Goal: Find specific page/section: Find specific page/section

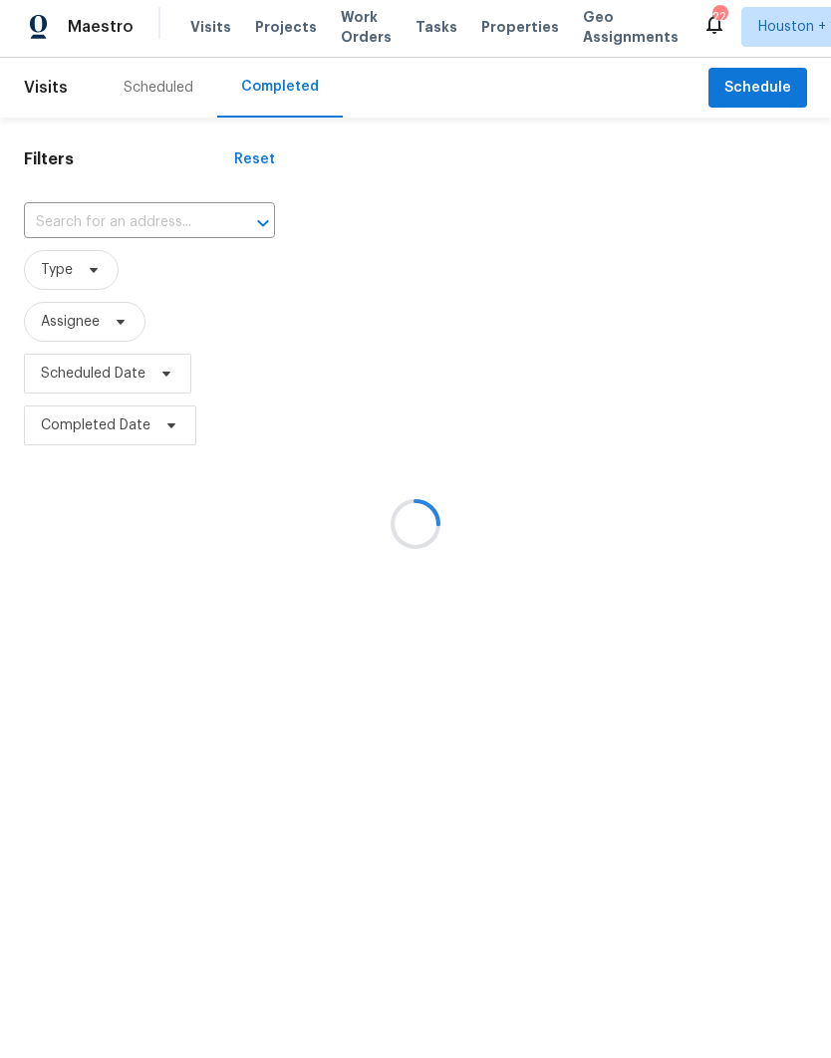
click at [44, 215] on div at bounding box center [415, 529] width 831 height 1058
click at [54, 237] on div at bounding box center [415, 529] width 831 height 1058
click at [45, 234] on div at bounding box center [415, 529] width 831 height 1058
click at [45, 233] on div at bounding box center [415, 529] width 831 height 1058
click at [48, 225] on div at bounding box center [415, 529] width 831 height 1058
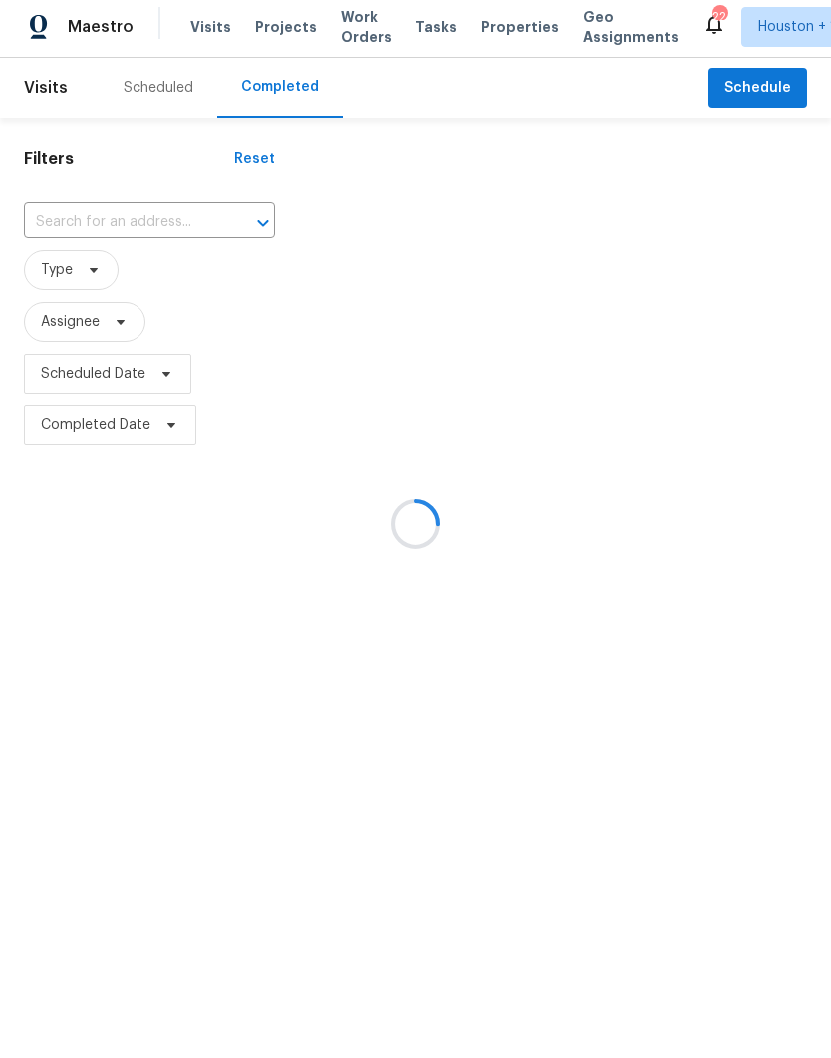
click at [31, 216] on div at bounding box center [415, 529] width 831 height 1058
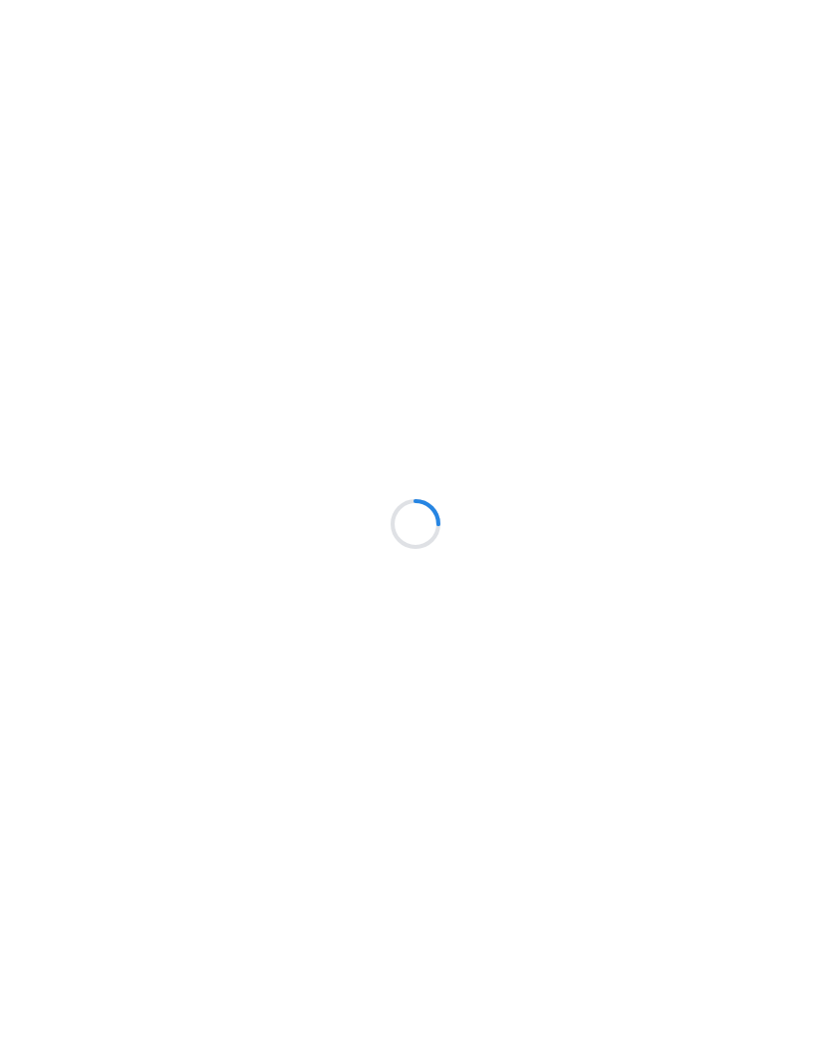
scroll to position [5, 0]
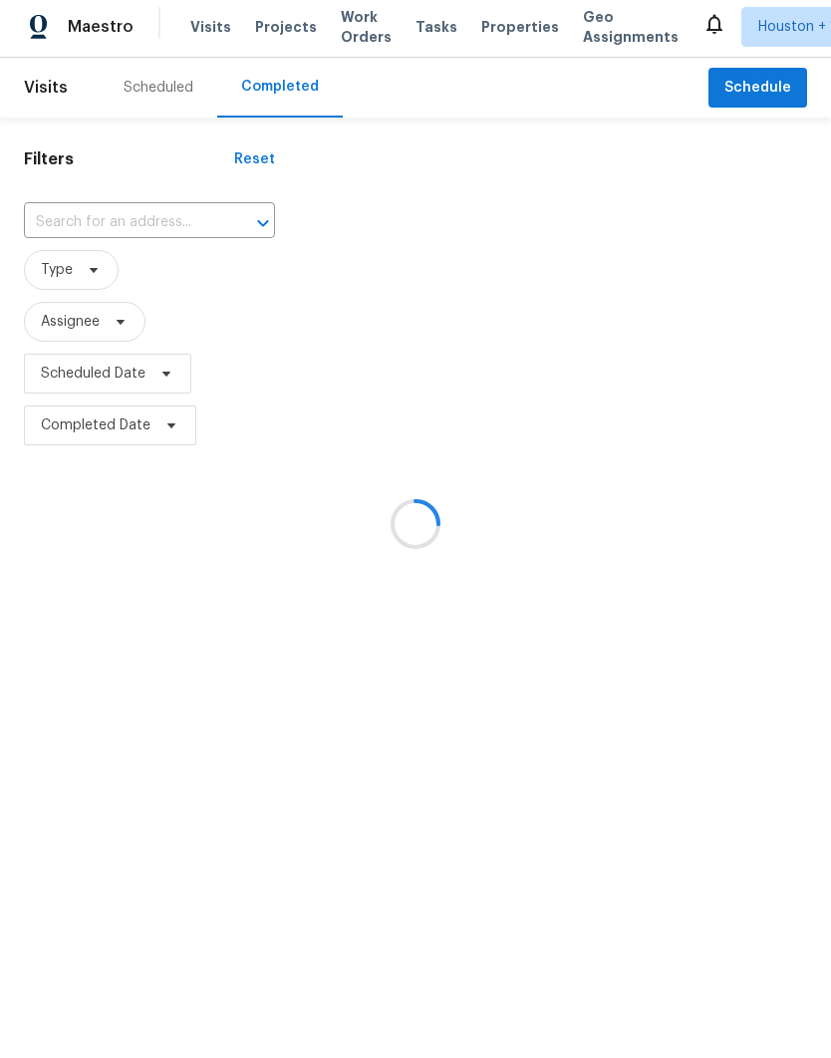
click at [58, 213] on div at bounding box center [415, 529] width 831 height 1058
click at [65, 224] on div at bounding box center [415, 529] width 831 height 1058
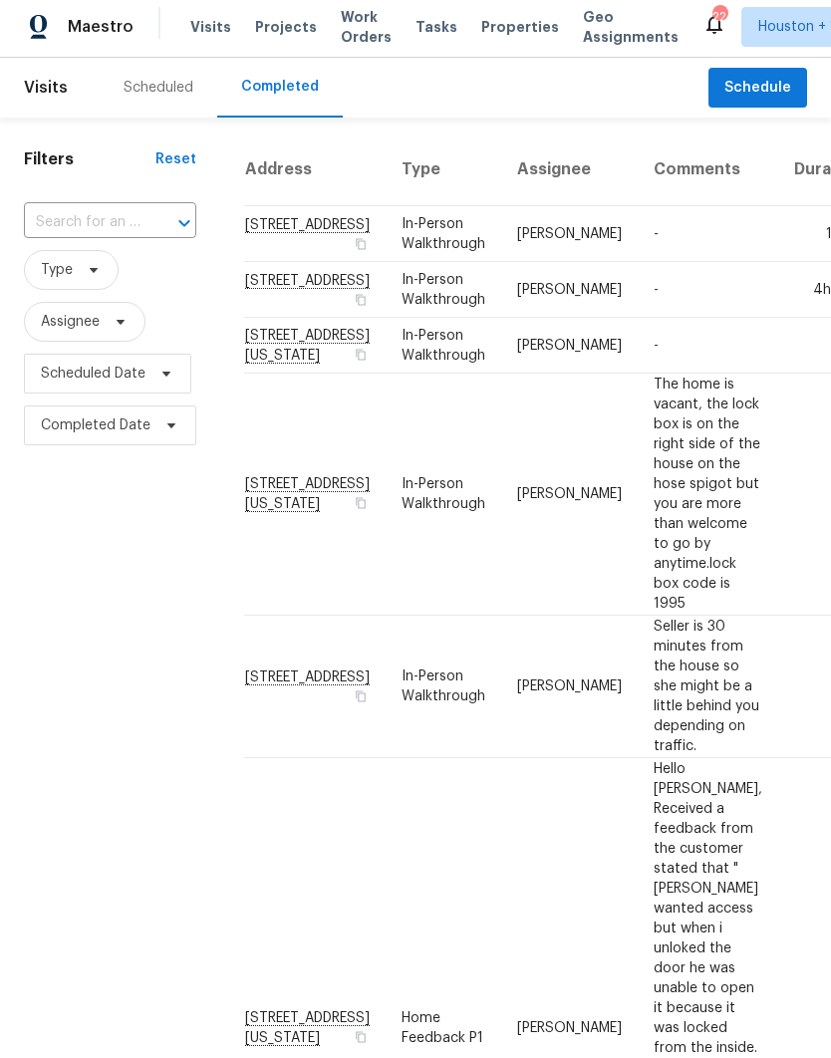
click at [49, 230] on input "text" at bounding box center [82, 227] width 117 height 31
type input "2603 b"
click at [69, 324] on li "[STREET_ADDRESS]" at bounding box center [108, 307] width 169 height 34
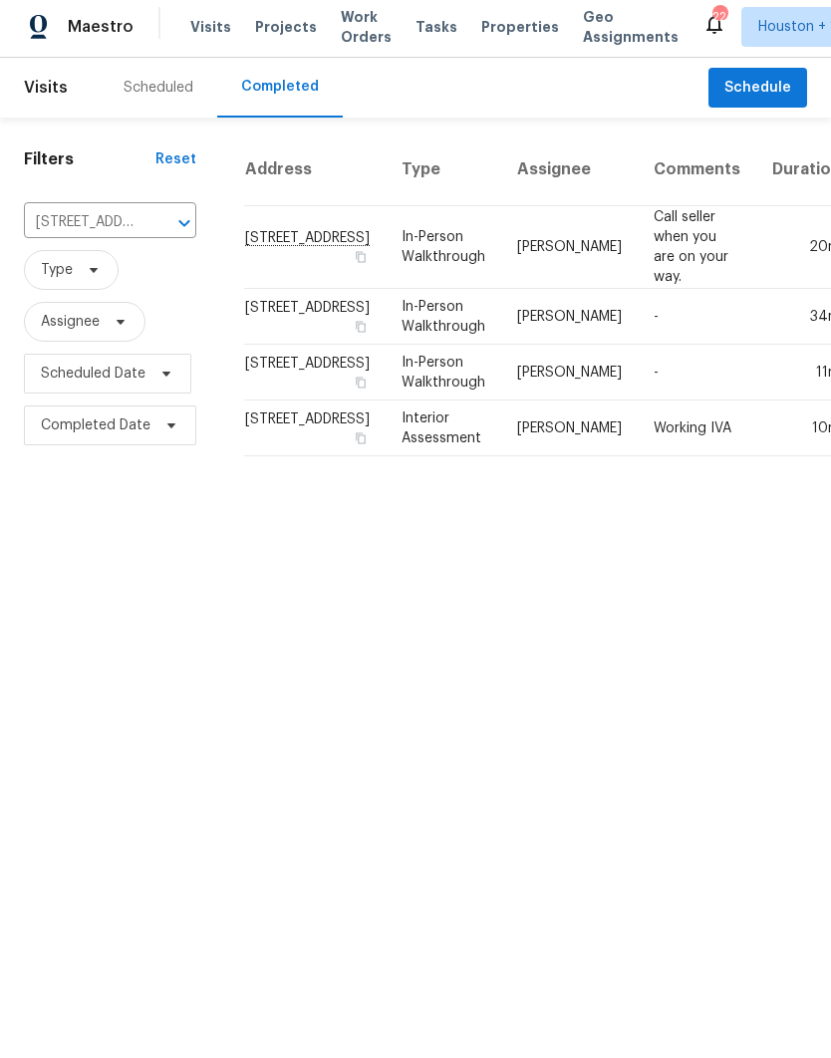
click at [501, 294] on td "[PERSON_NAME]" at bounding box center [569, 252] width 137 height 83
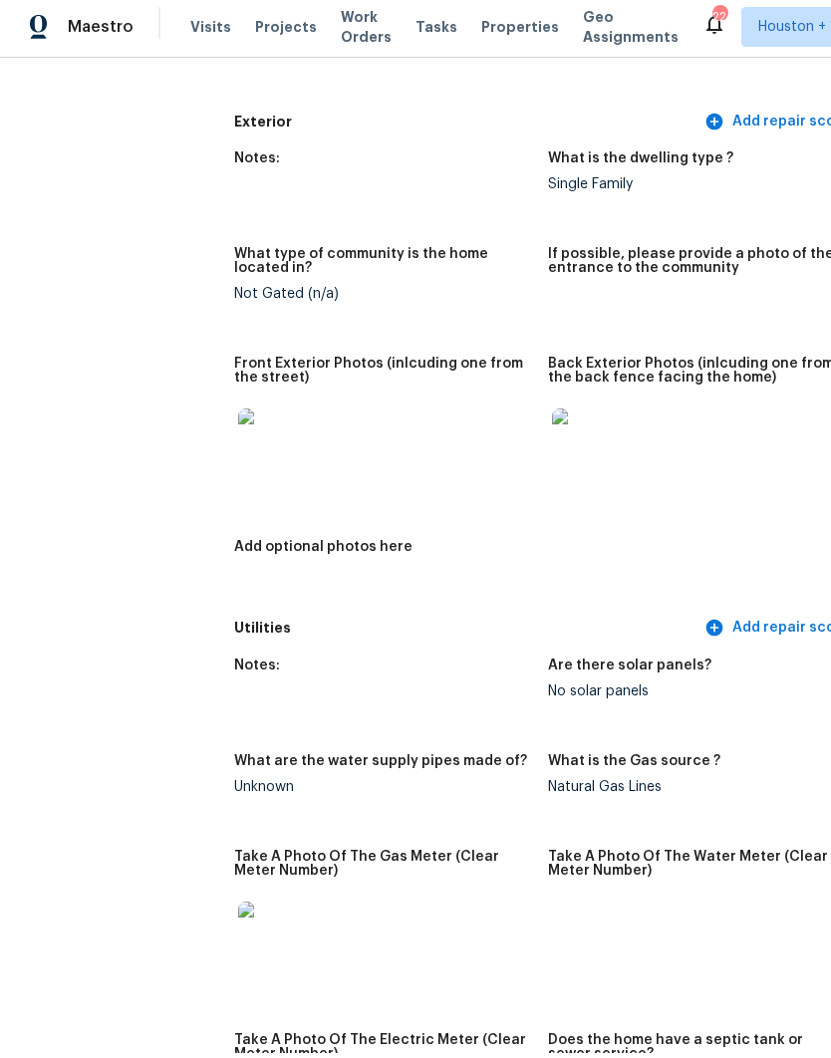
scroll to position [780, 8]
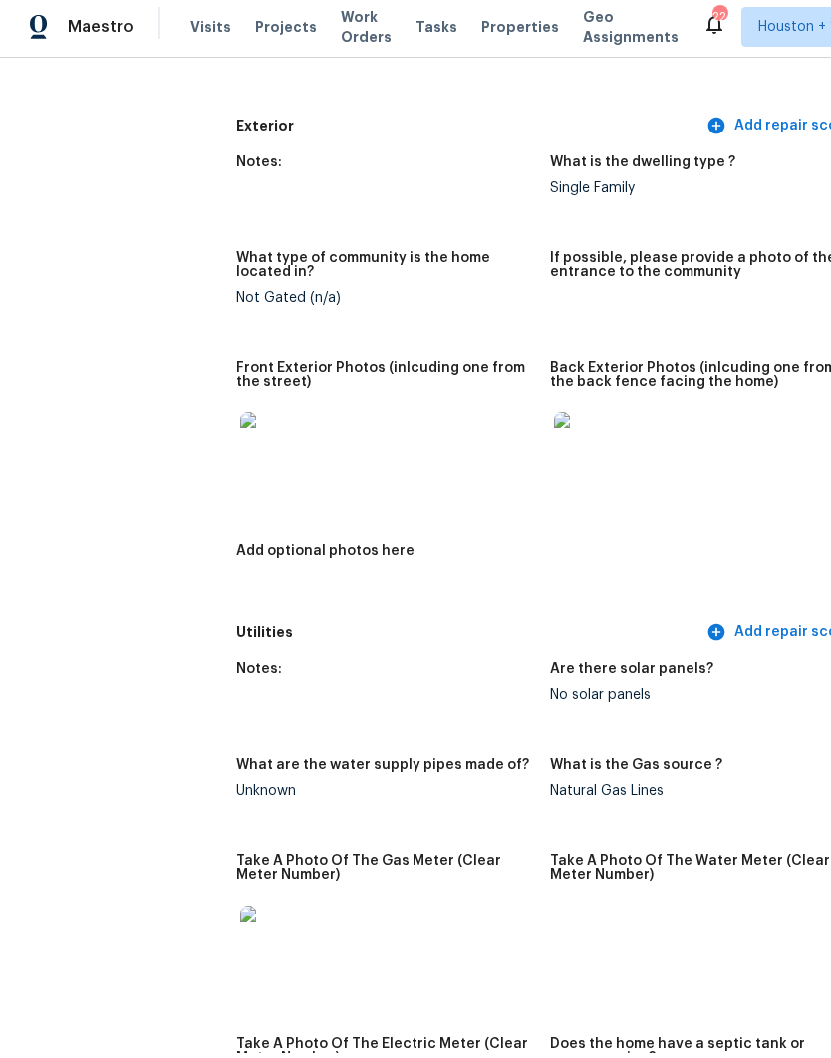
click at [252, 443] on img at bounding box center [272, 450] width 64 height 64
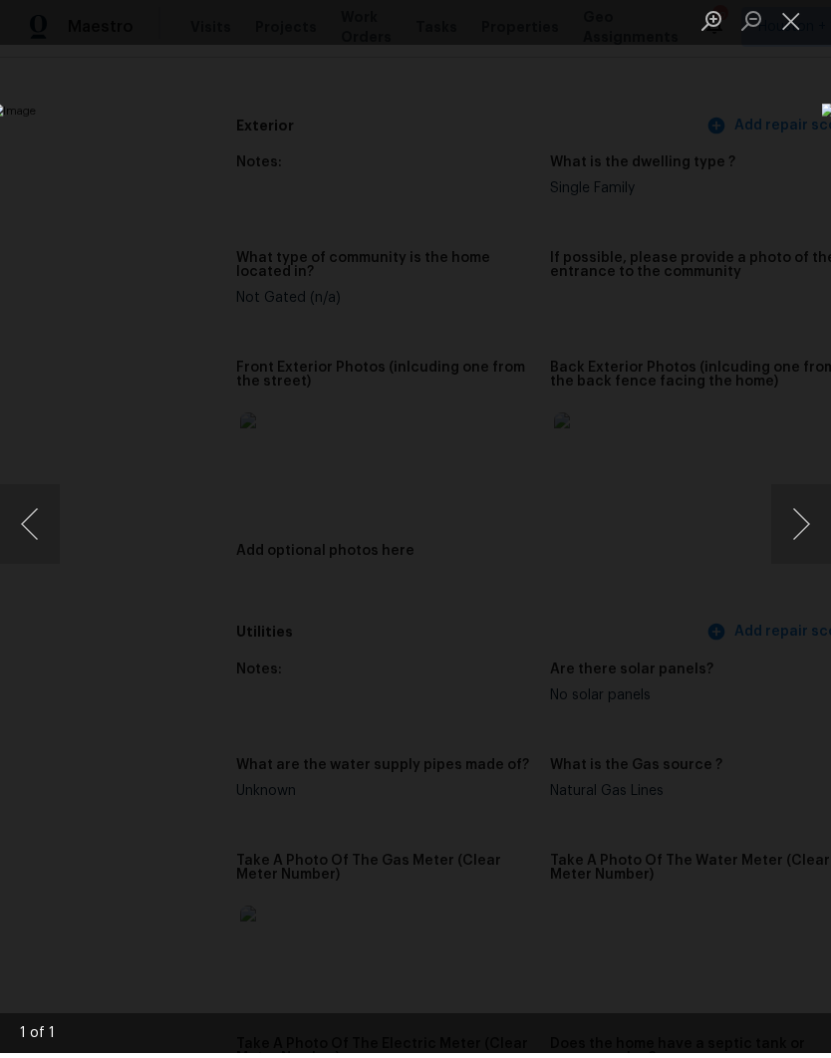
click at [798, 21] on button "Close lightbox" at bounding box center [791, 25] width 40 height 35
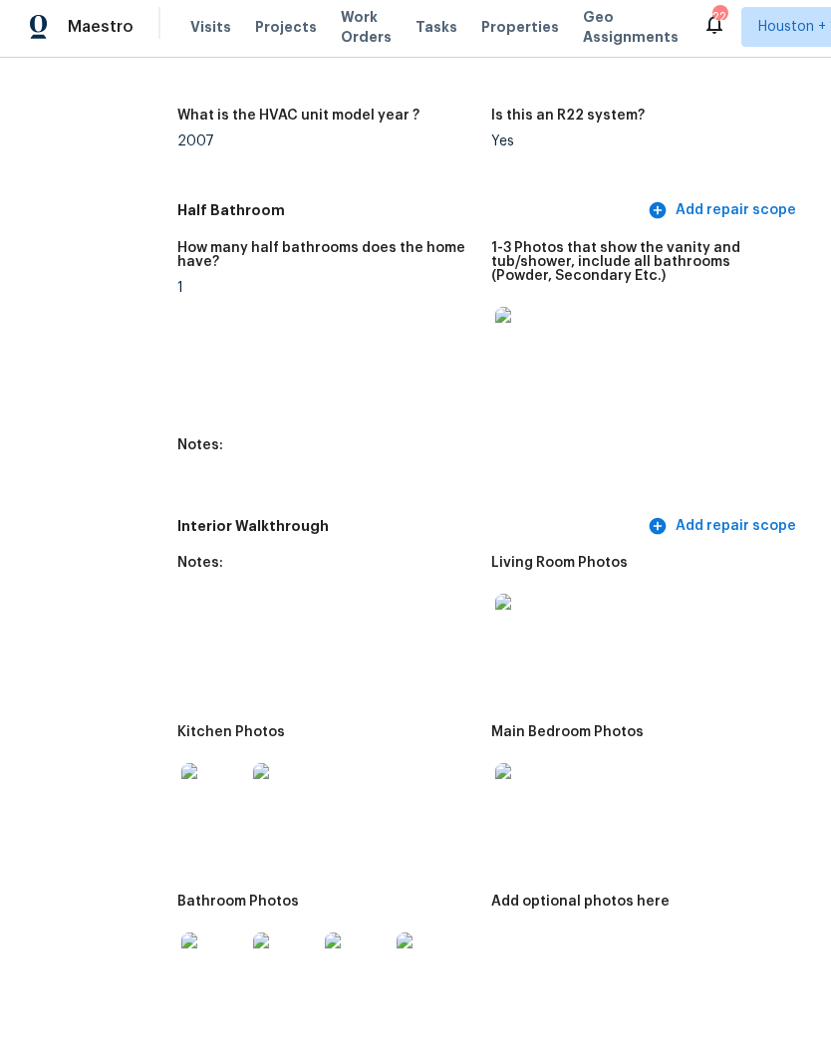
scroll to position [2112, 65]
click at [206, 771] on img at bounding box center [215, 800] width 64 height 64
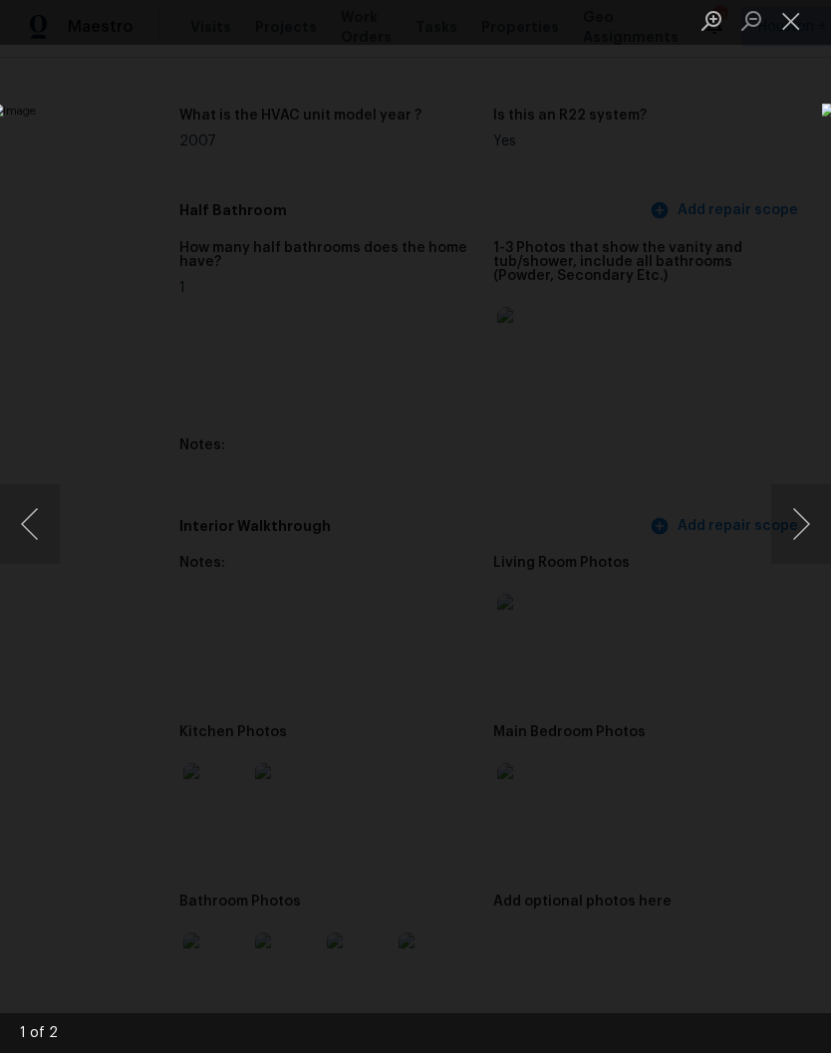
click at [799, 520] on button "Next image" at bounding box center [801, 529] width 60 height 80
click at [799, 18] on button "Close lightbox" at bounding box center [791, 25] width 40 height 35
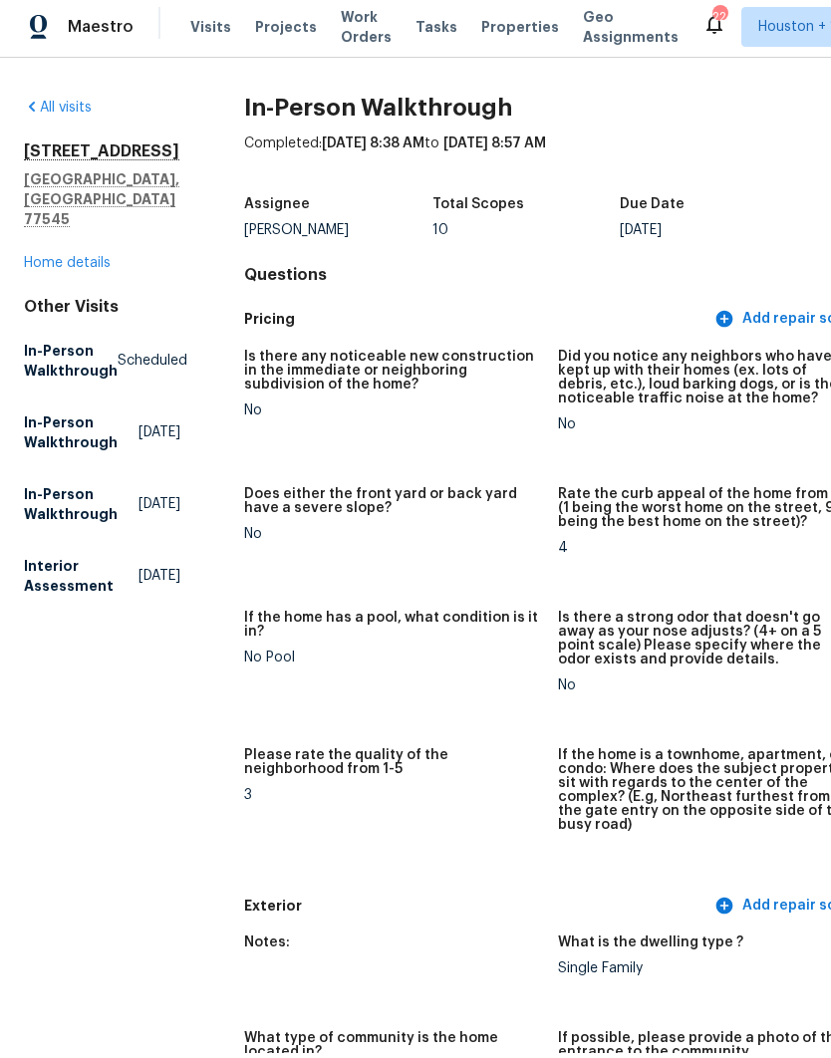
scroll to position [0, 0]
click at [41, 261] on link "Home details" at bounding box center [67, 268] width 87 height 14
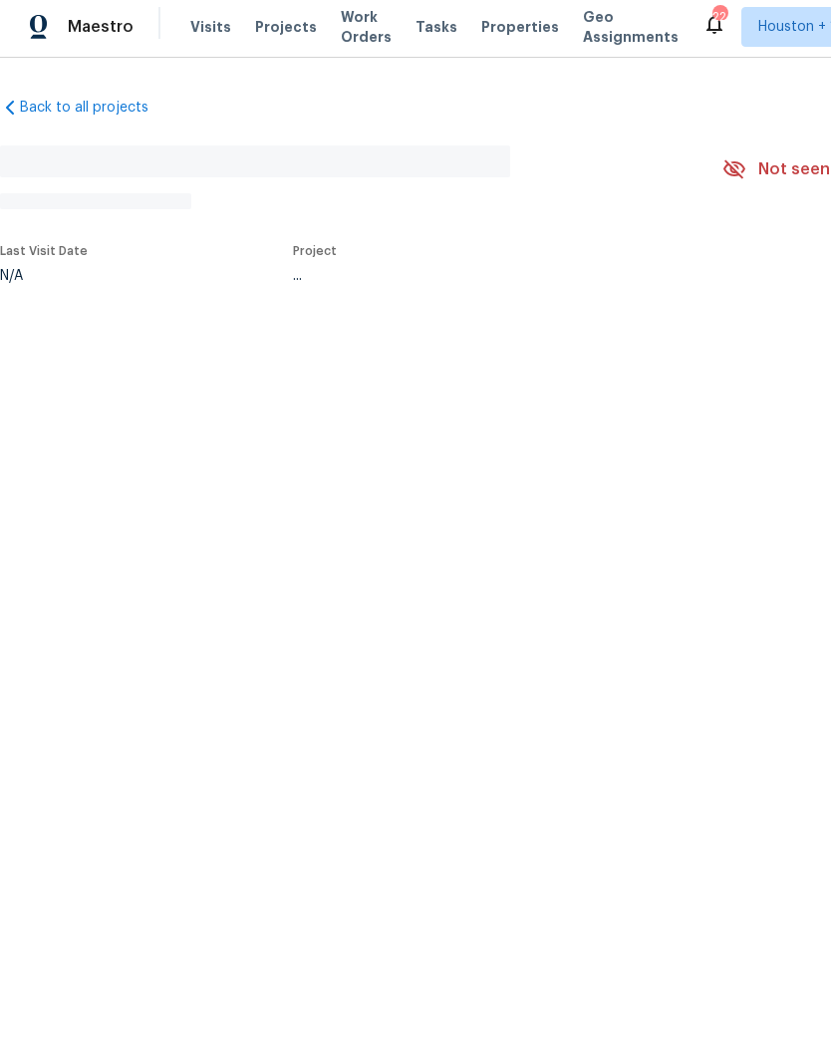
click at [30, 250] on span "Last Visit Date" at bounding box center [44, 256] width 88 height 12
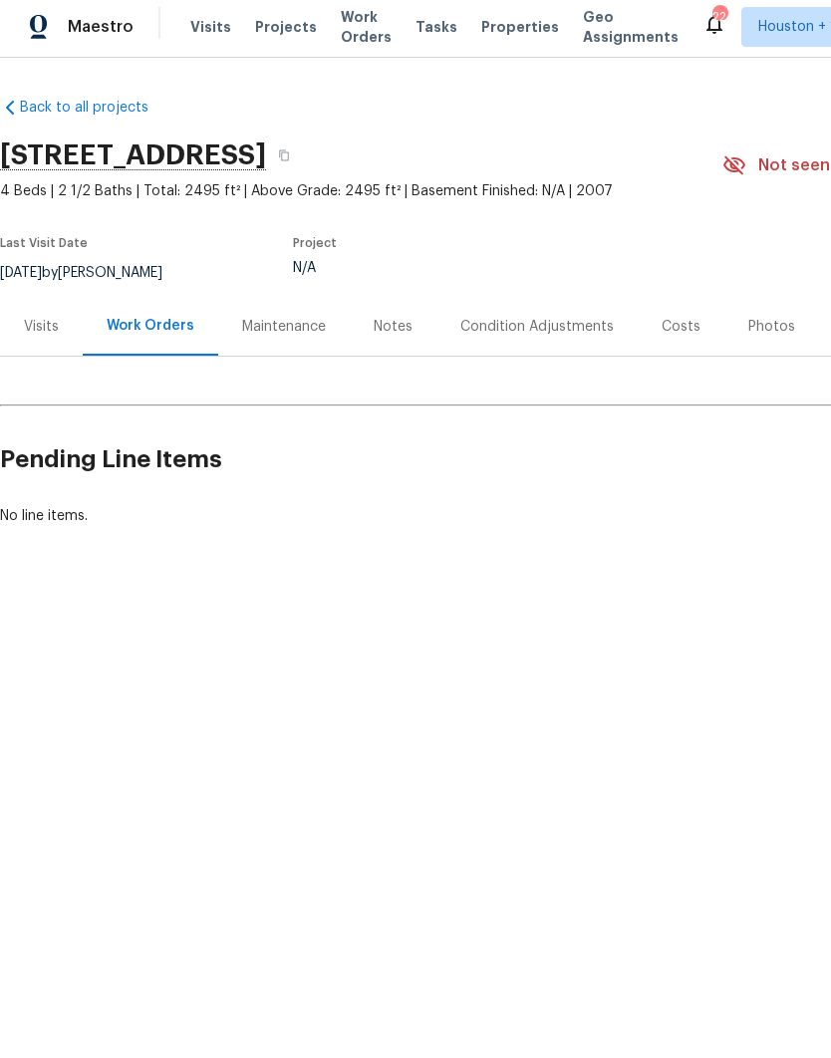
click at [27, 322] on div "Visits" at bounding box center [41, 332] width 35 height 20
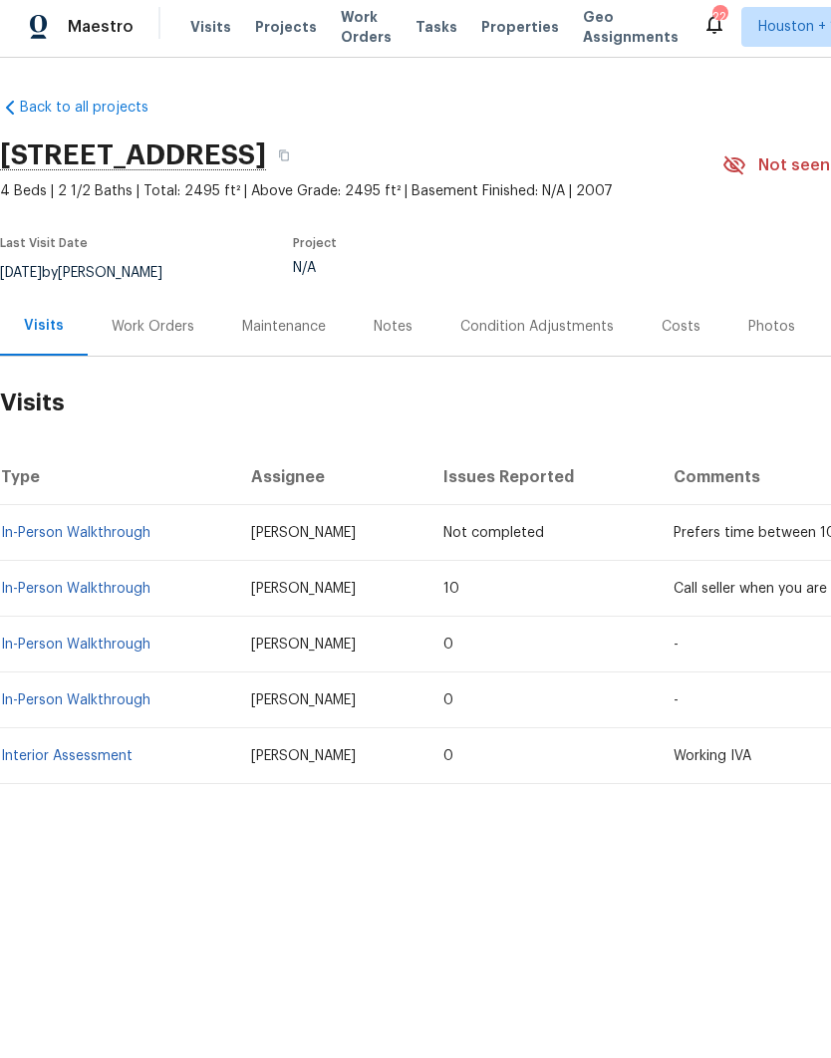
click at [46, 647] on link "In-Person Walkthrough" at bounding box center [76, 650] width 150 height 14
click at [39, 645] on link "In-Person Walkthrough" at bounding box center [76, 650] width 150 height 14
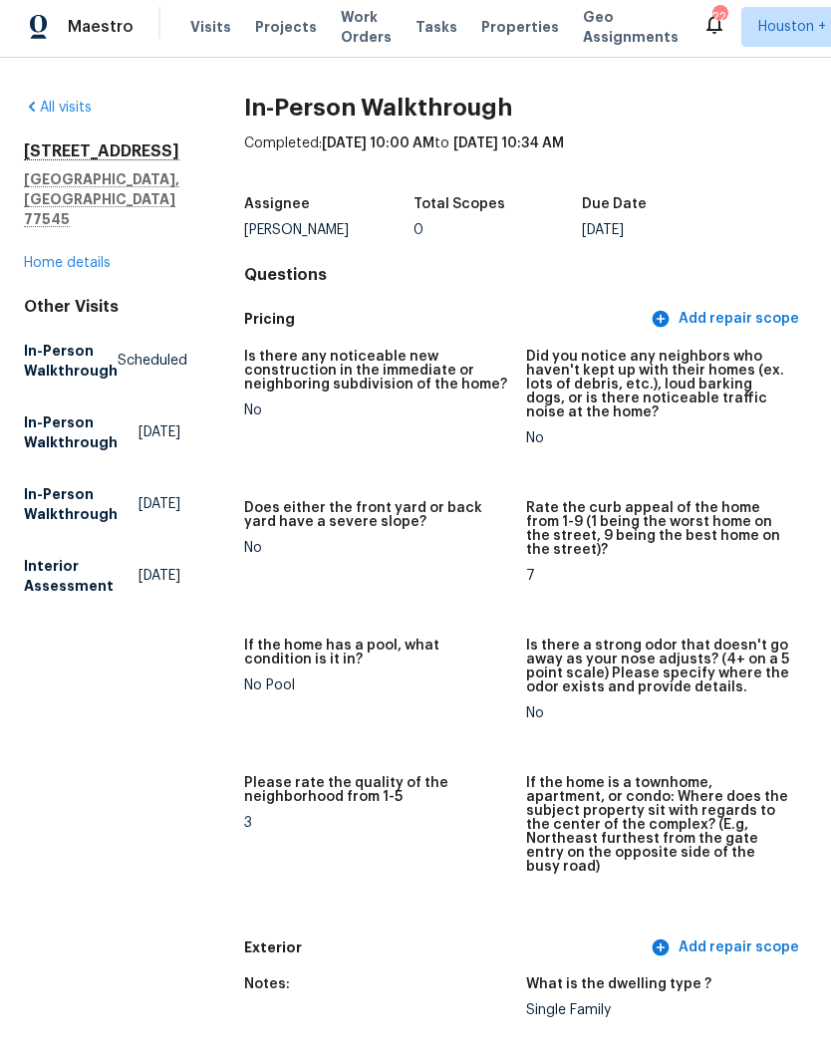
click at [191, 40] on div "Visits Projects Work Orders Tasks Properties Geo Assignments" at bounding box center [446, 32] width 512 height 40
click at [207, 28] on span "Visits" at bounding box center [210, 32] width 41 height 20
